Goal: Find specific fact: Find specific fact

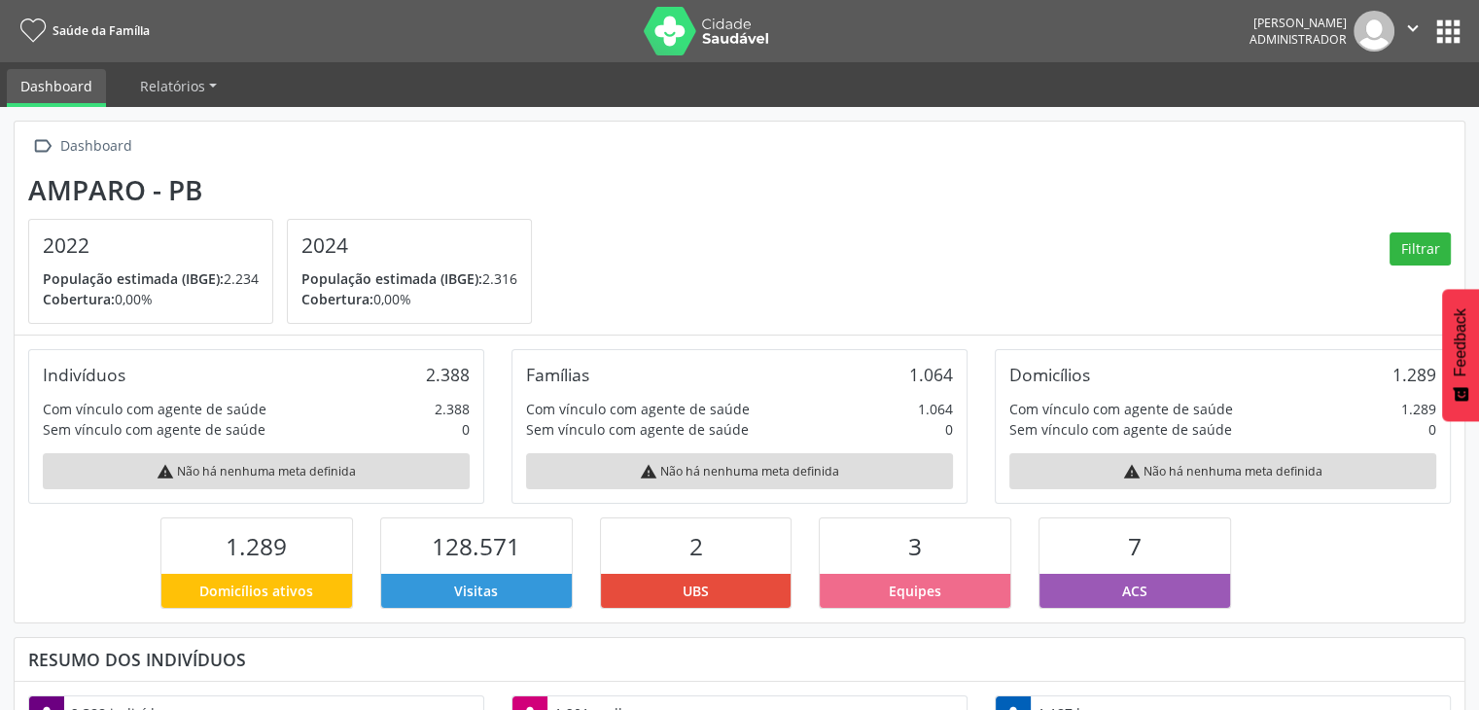
scroll to position [320, 483]
click at [1436, 43] on button "apps" at bounding box center [1449, 32] width 34 height 34
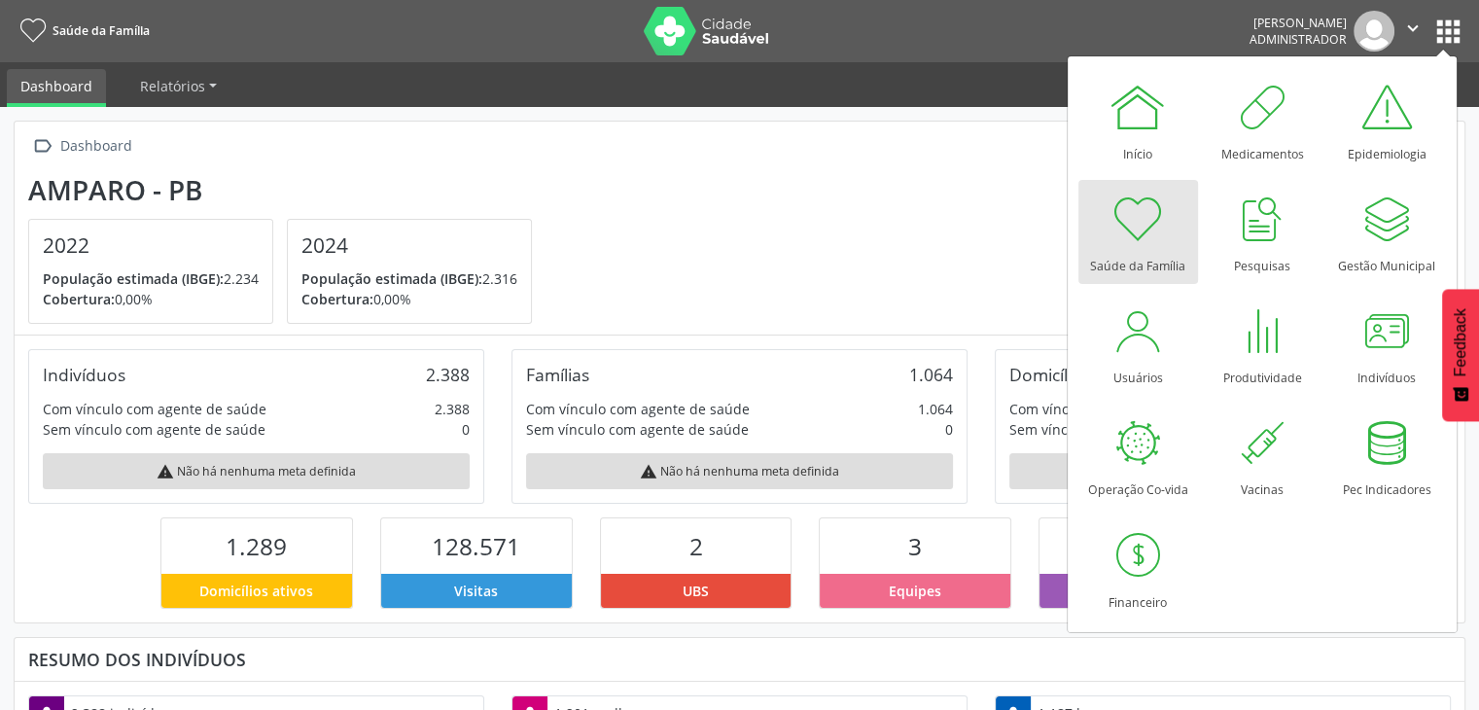
scroll to position [972244, 972083]
click at [1386, 367] on div "Indivíduos" at bounding box center [1387, 373] width 58 height 26
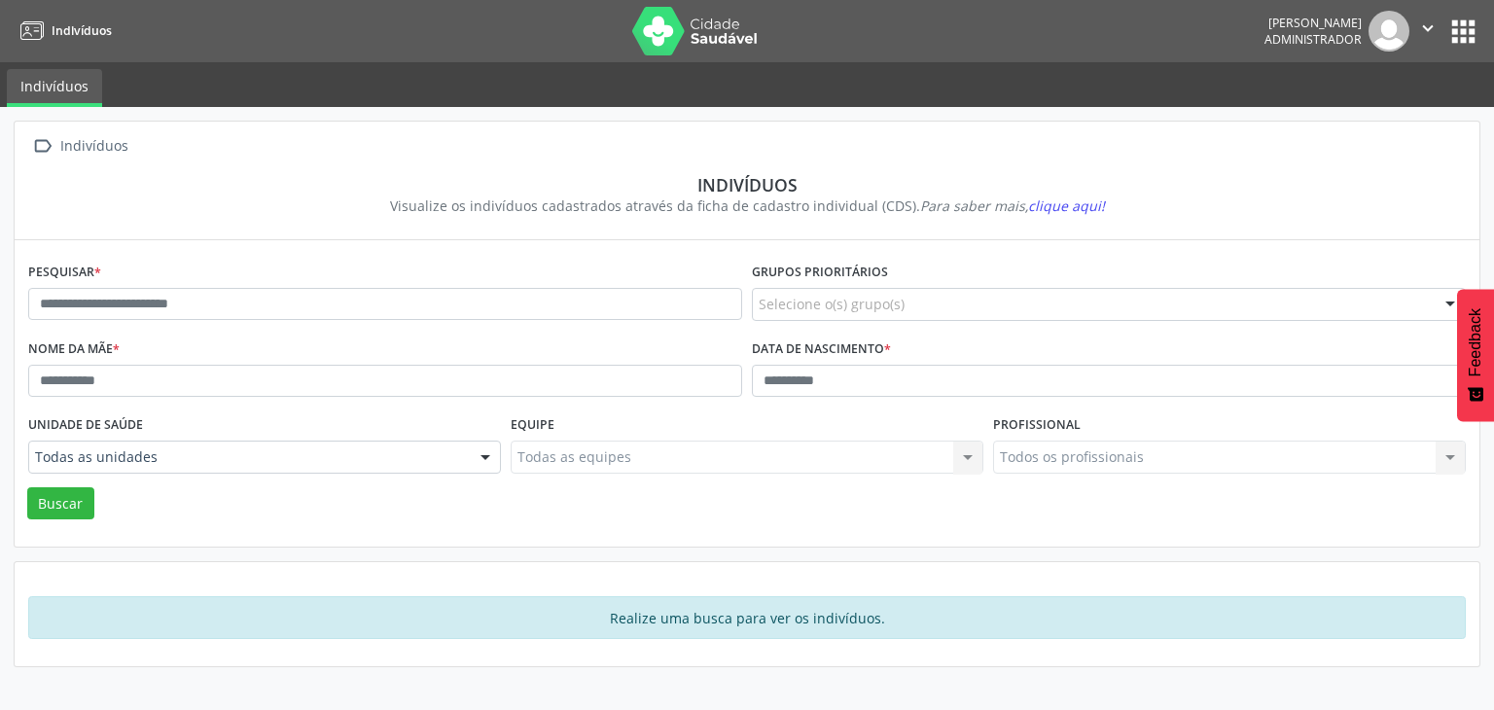
click at [207, 285] on div "Pesquisar *" at bounding box center [385, 296] width 724 height 77
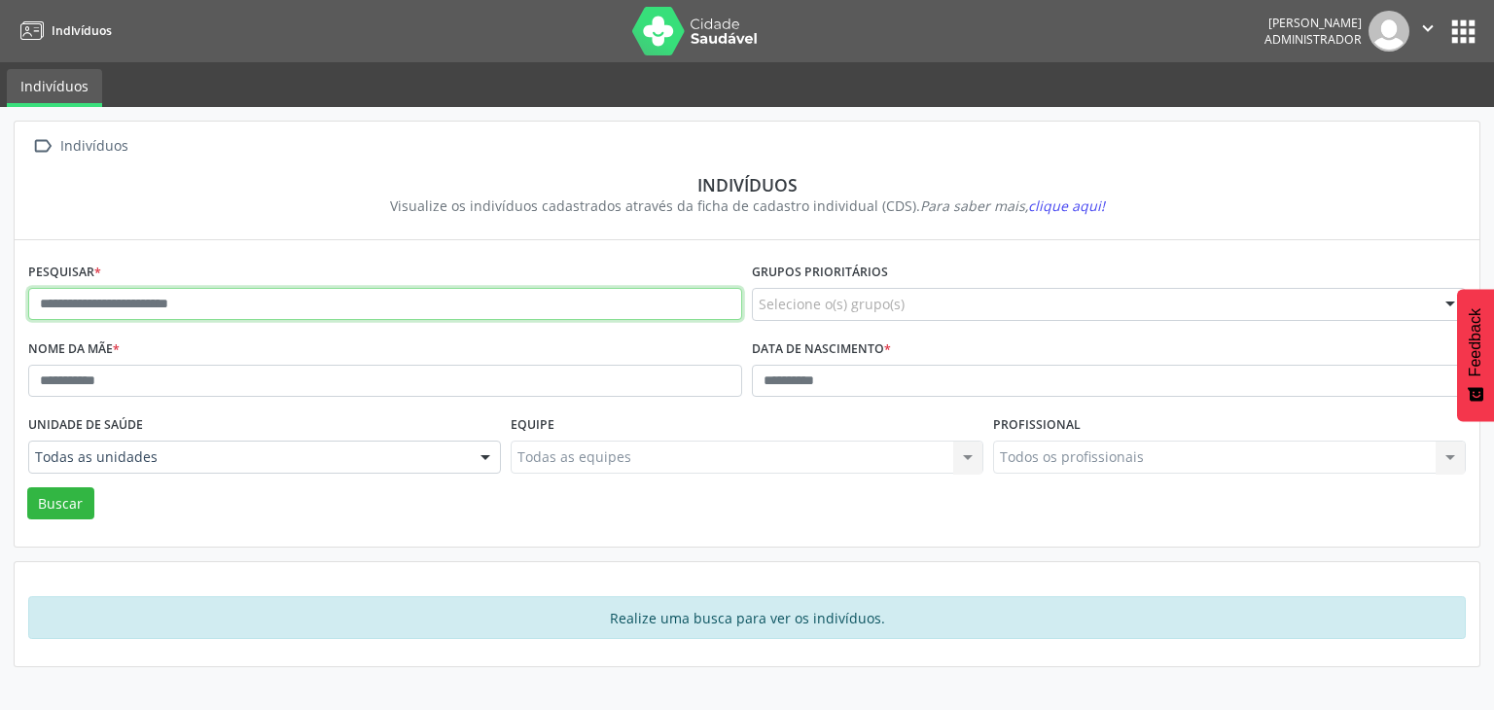
click at [226, 305] on input "text" at bounding box center [385, 304] width 714 height 33
type input "******"
click at [27, 487] on button "Buscar" at bounding box center [60, 503] width 67 height 33
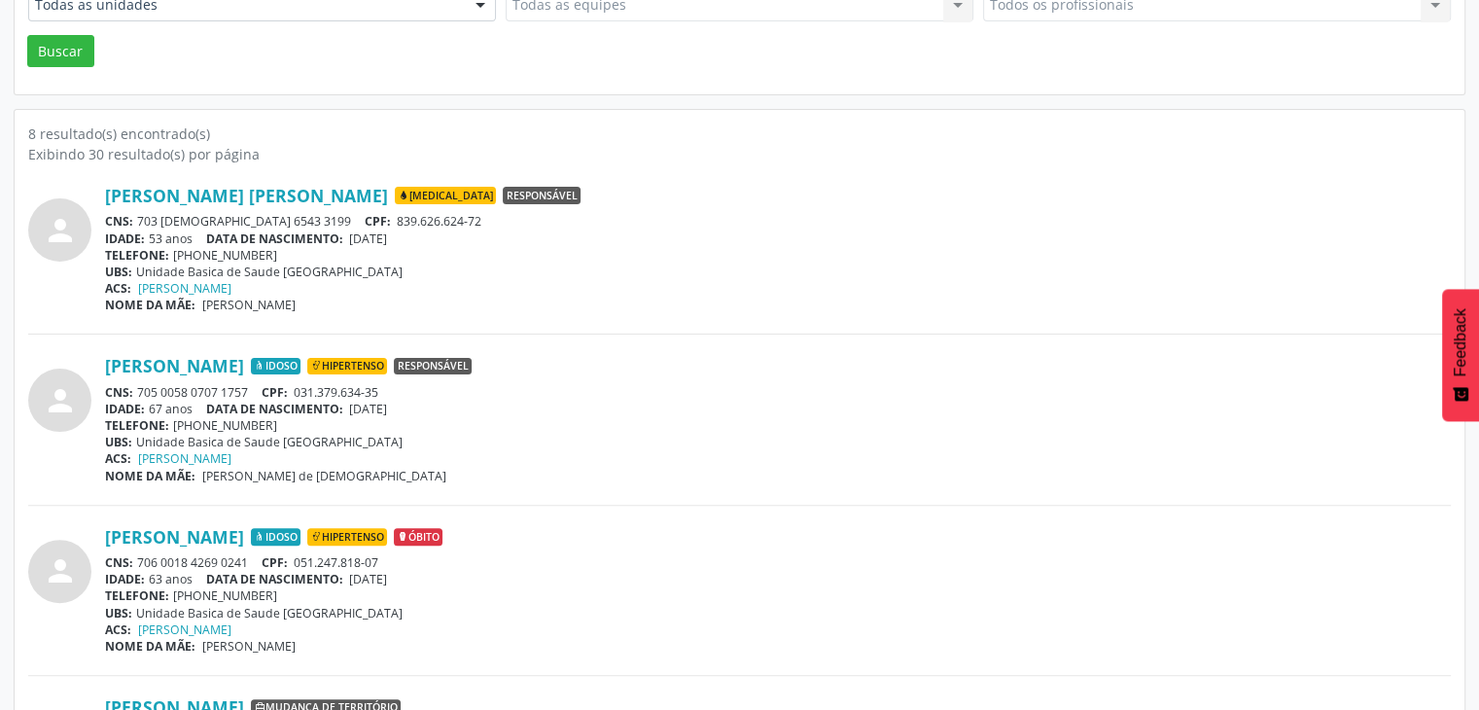
scroll to position [486, 0]
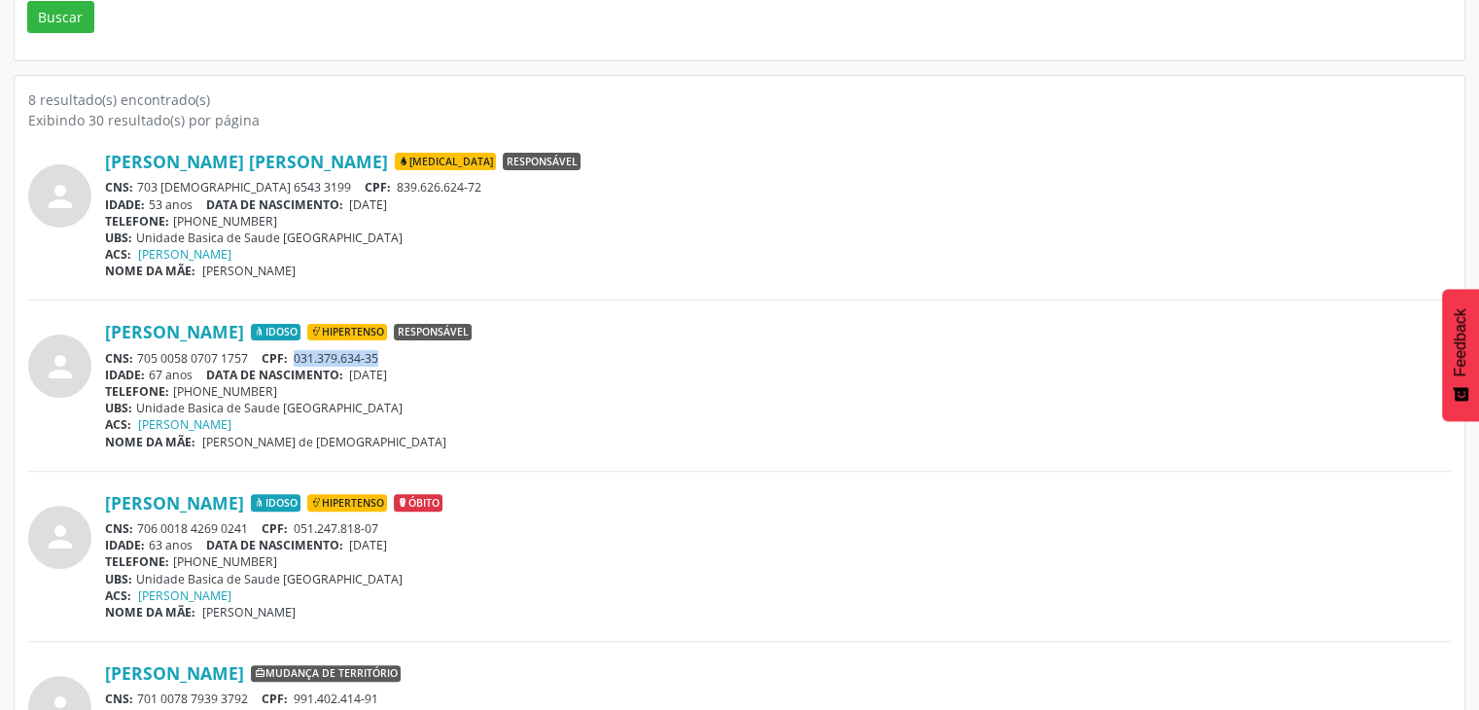
drag, startPoint x: 296, startPoint y: 354, endPoint x: 390, endPoint y: 355, distance: 94.3
click at [390, 355] on div "CNS: 705 0058 0707 1757 CPF: 031.379.634-35" at bounding box center [778, 358] width 1346 height 17
copy span "031.379.634-35"
drag, startPoint x: 136, startPoint y: 356, endPoint x: 256, endPoint y: 355, distance: 119.6
click at [256, 355] on div "CNS: 705 0058 0707 1757 CPF: 031.379.634-35" at bounding box center [778, 358] width 1346 height 17
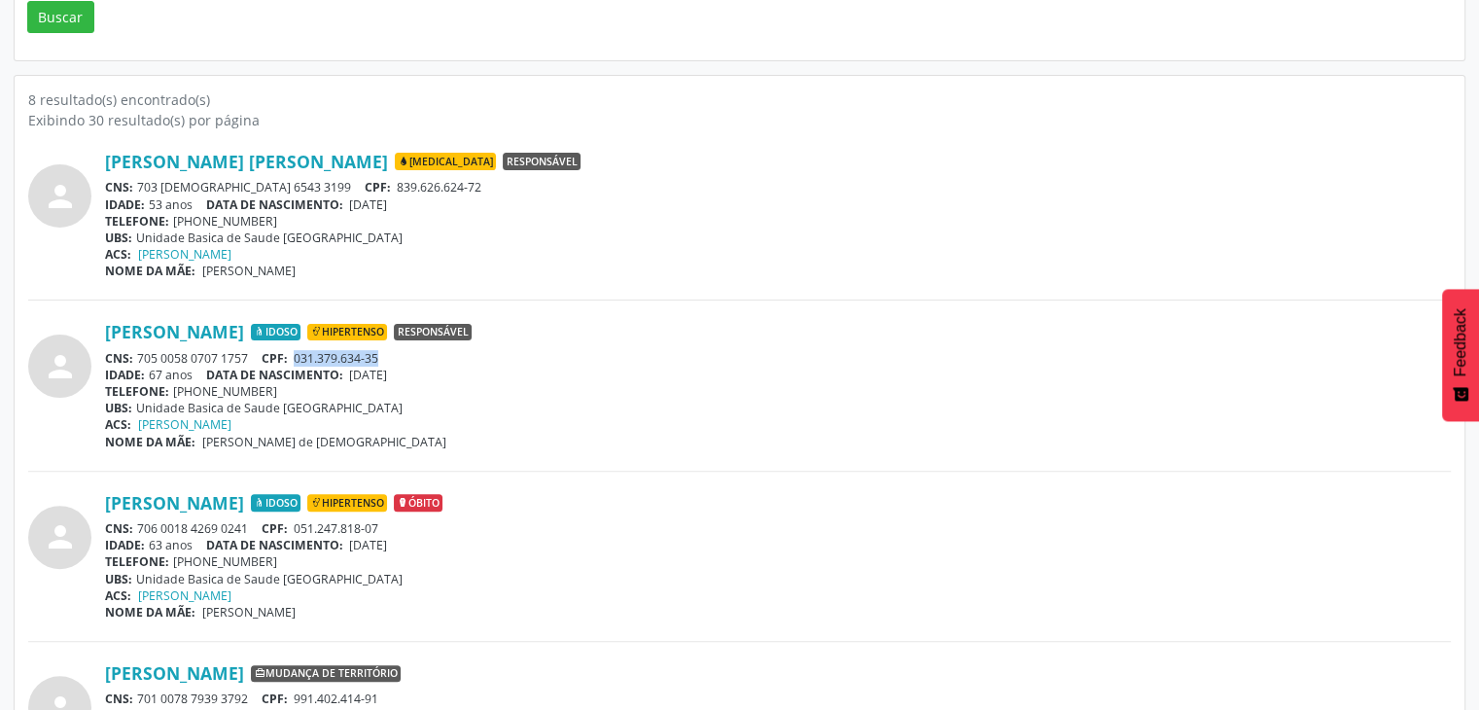
copy div "705 0058 0707 1757"
